Goal: Obtain resource: Download file/media

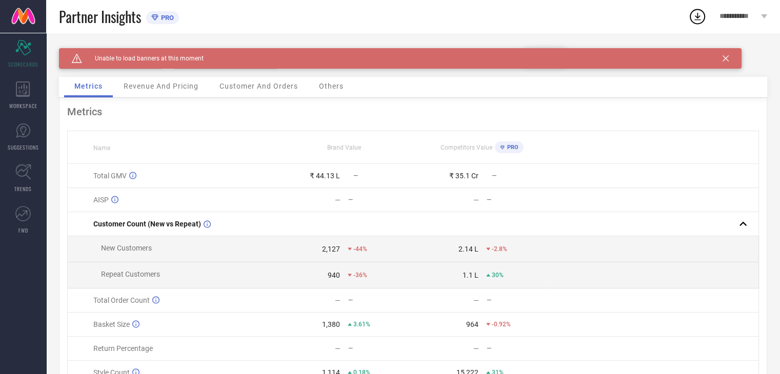
click at [727, 57] on icon at bounding box center [725, 58] width 6 height 6
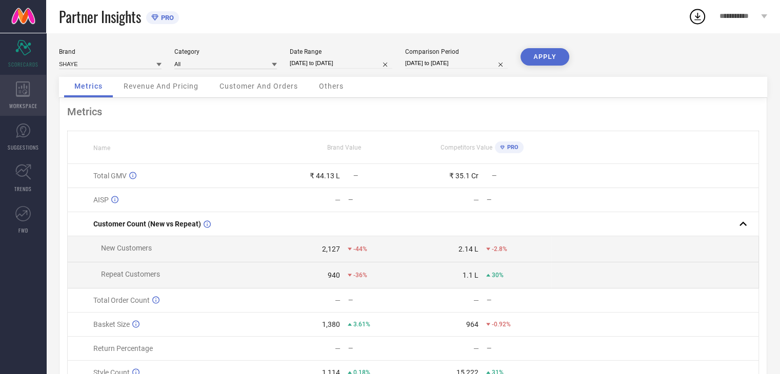
click at [21, 103] on span "WORKSPACE" at bounding box center [23, 106] width 28 height 8
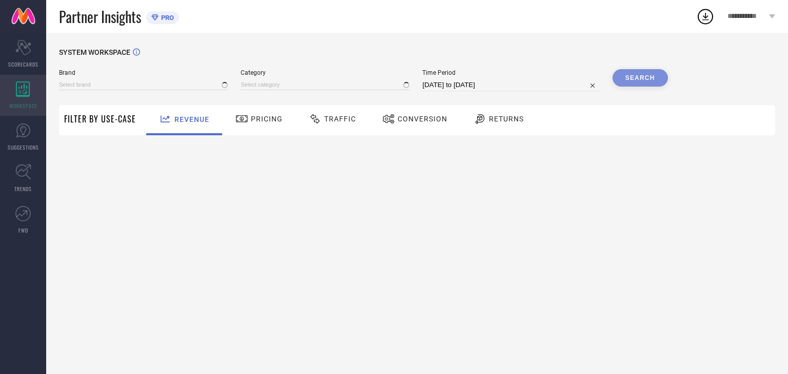
type input "SHAYE"
type input "All"
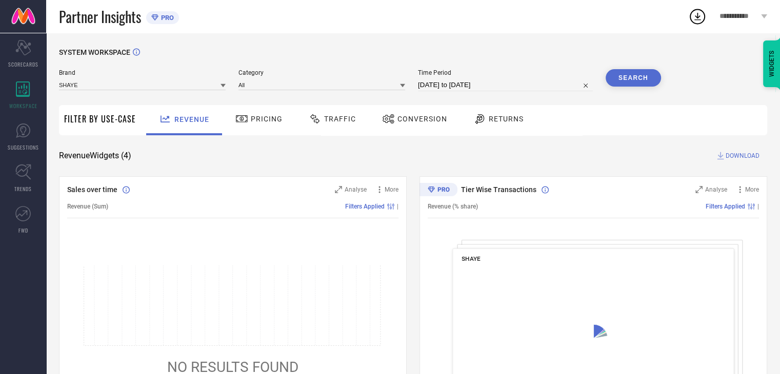
click at [392, 122] on icon at bounding box center [388, 119] width 13 height 12
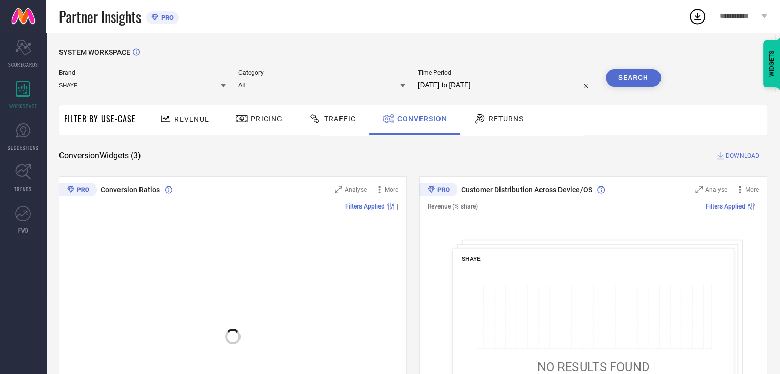
select select "7"
select select "2025"
select select "8"
select select "2025"
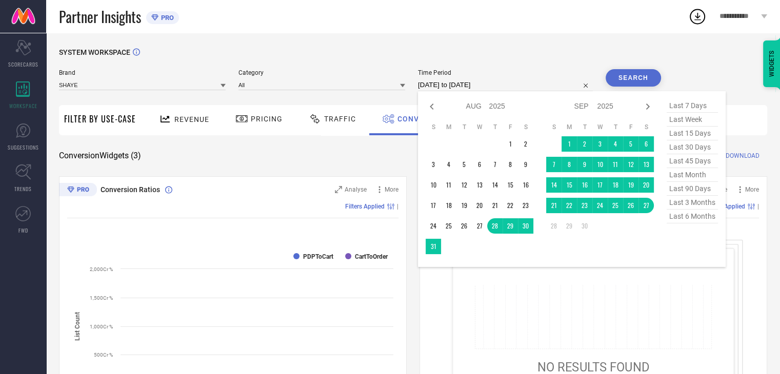
click at [529, 87] on input "[DATE] to [DATE]" at bounding box center [505, 85] width 175 height 12
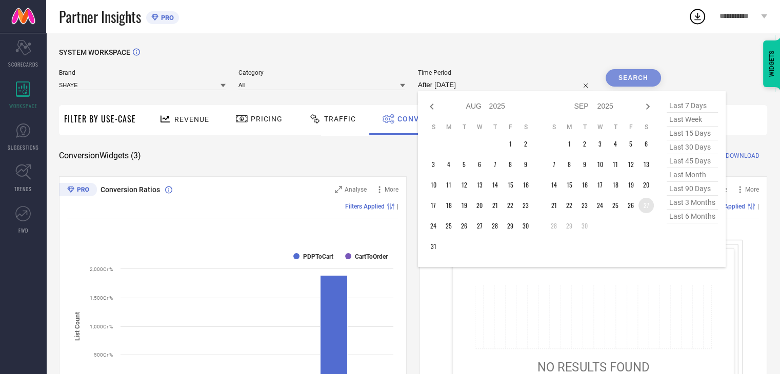
click at [642, 206] on td "27" at bounding box center [645, 205] width 15 height 15
type input "[DATE] to [DATE]"
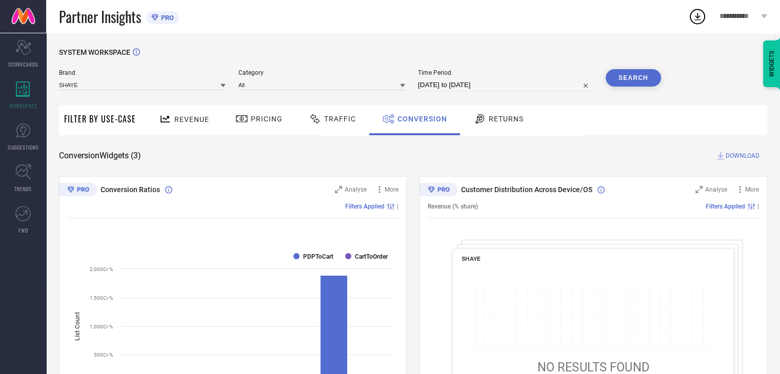
click at [646, 80] on button "Search" at bounding box center [633, 77] width 55 height 17
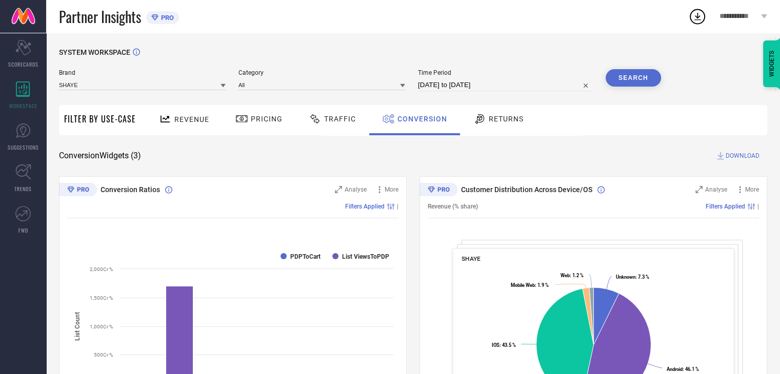
click at [740, 157] on span "DOWNLOAD" at bounding box center [743, 156] width 34 height 10
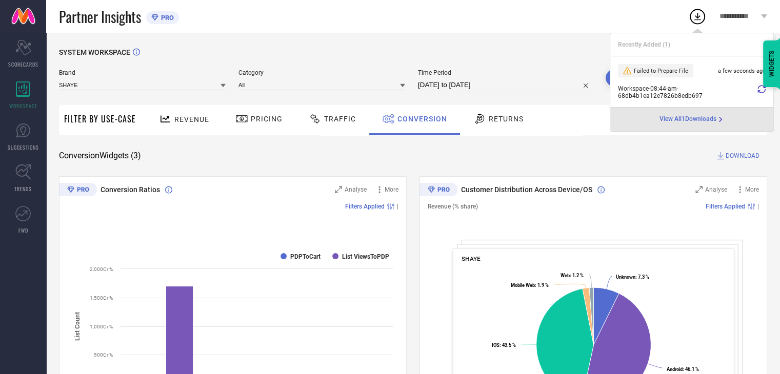
click at [758, 87] on icon at bounding box center [761, 89] width 8 height 8
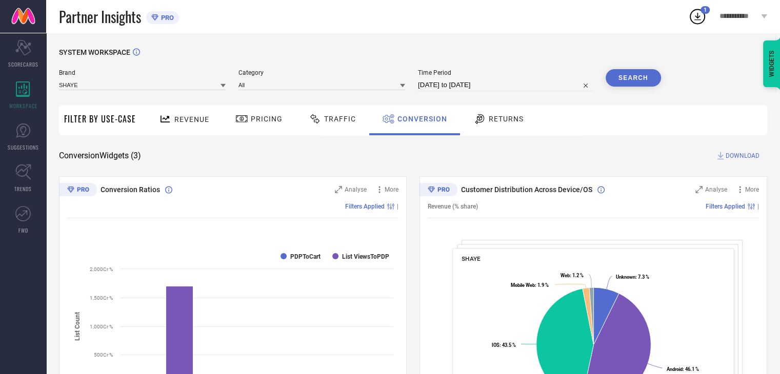
click at [745, 156] on span "DOWNLOAD" at bounding box center [743, 156] width 34 height 10
click at [697, 16] on icon at bounding box center [697, 17] width 7 height 8
click at [698, 21] on icon at bounding box center [697, 16] width 18 height 18
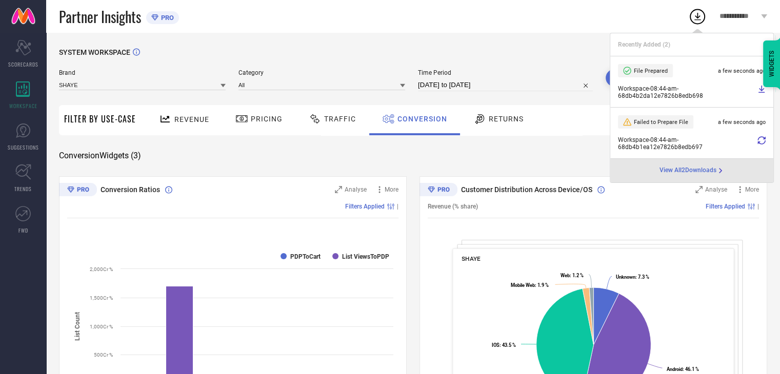
click at [702, 10] on div at bounding box center [697, 16] width 18 height 18
click at [631, 25] on div "Partner Insights PRO" at bounding box center [373, 16] width 629 height 33
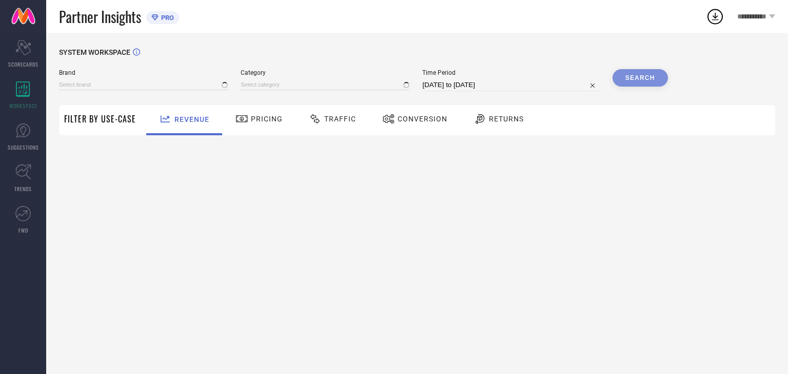
type input "SHAYE"
type input "All"
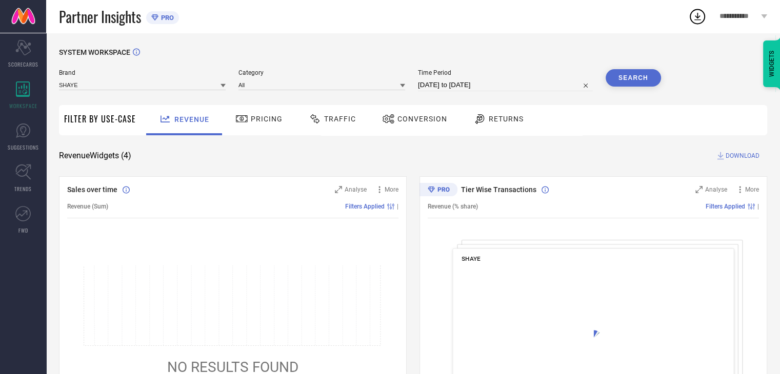
click at [434, 130] on div "Conversion" at bounding box center [414, 120] width 91 height 30
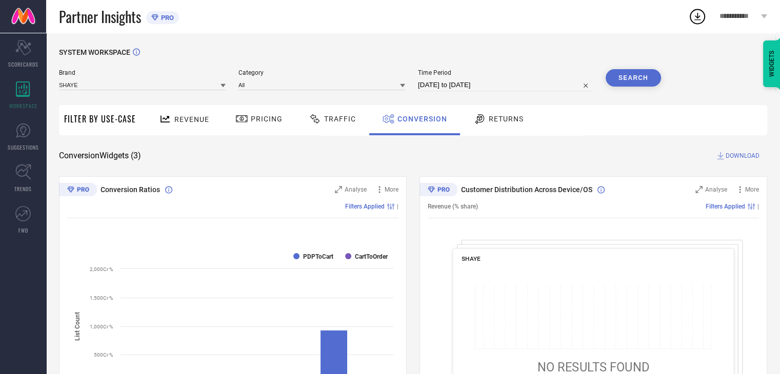
click at [509, 84] on input "[DATE] to [DATE]" at bounding box center [505, 85] width 175 height 12
select select "7"
select select "2025"
select select "8"
select select "2025"
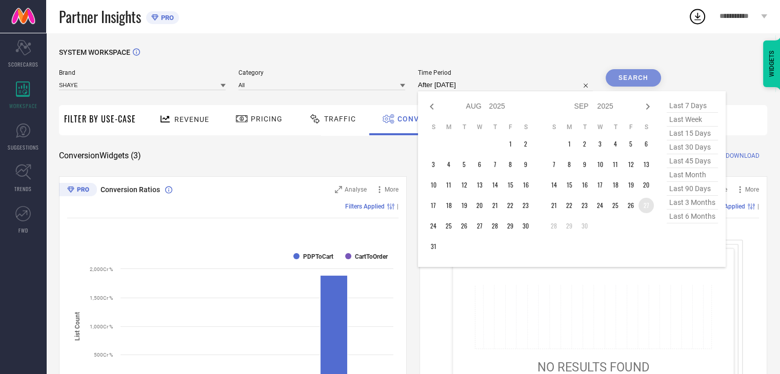
click at [645, 206] on td "27" at bounding box center [645, 205] width 15 height 15
type input "[DATE] to [DATE]"
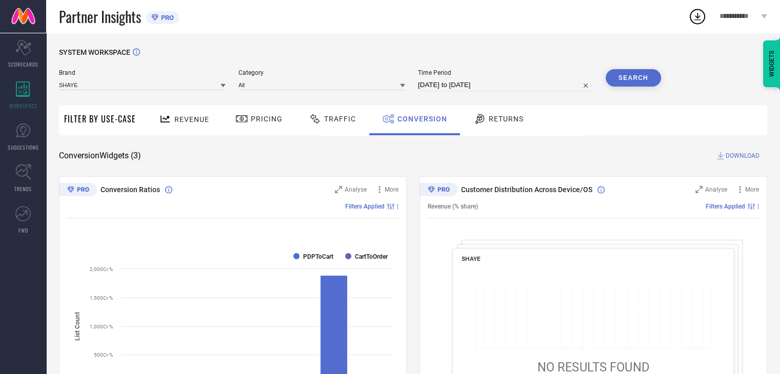
click at [629, 81] on button "Search" at bounding box center [633, 77] width 55 height 17
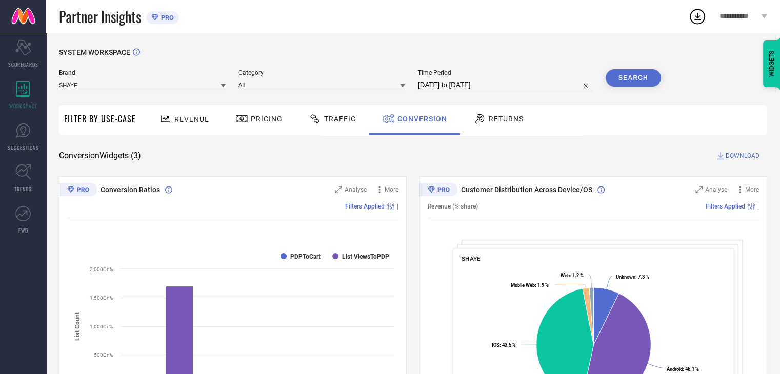
click at [741, 156] on span "DOWNLOAD" at bounding box center [743, 156] width 34 height 10
